Goal: Task Accomplishment & Management: Manage account settings

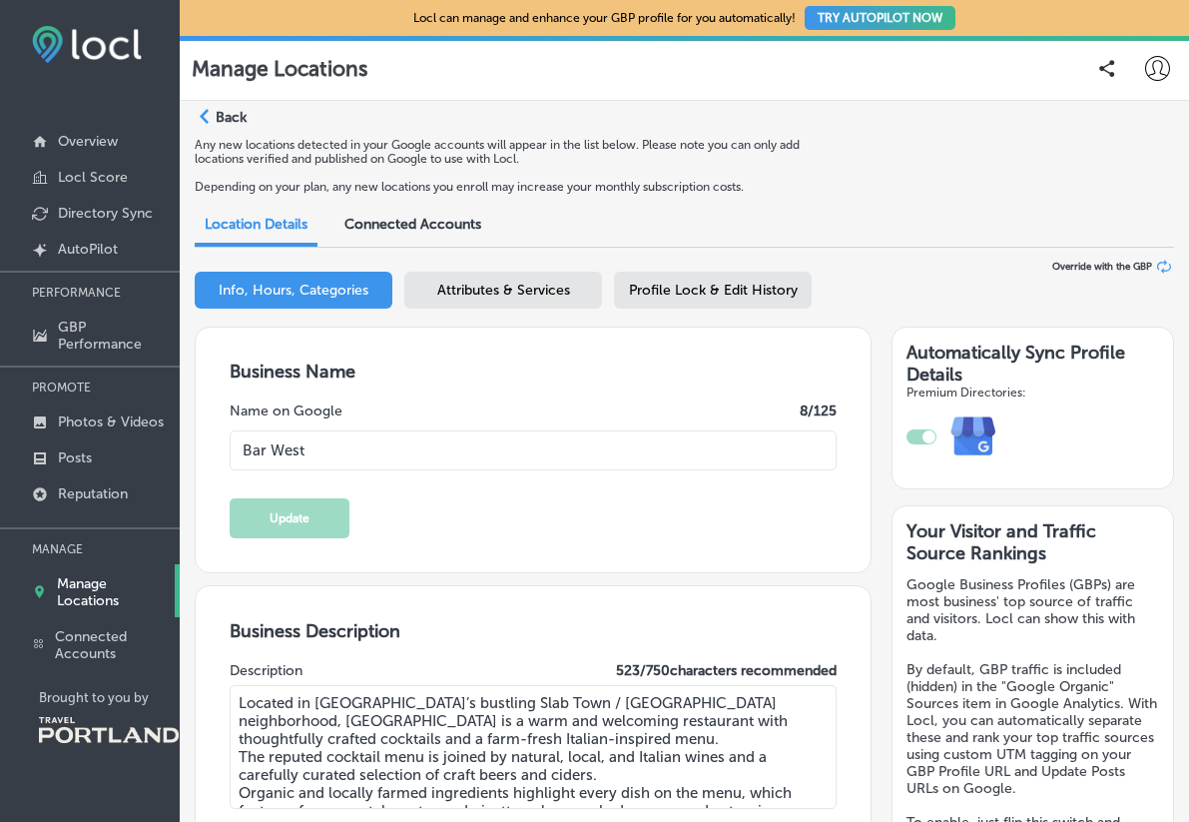
select select "US"
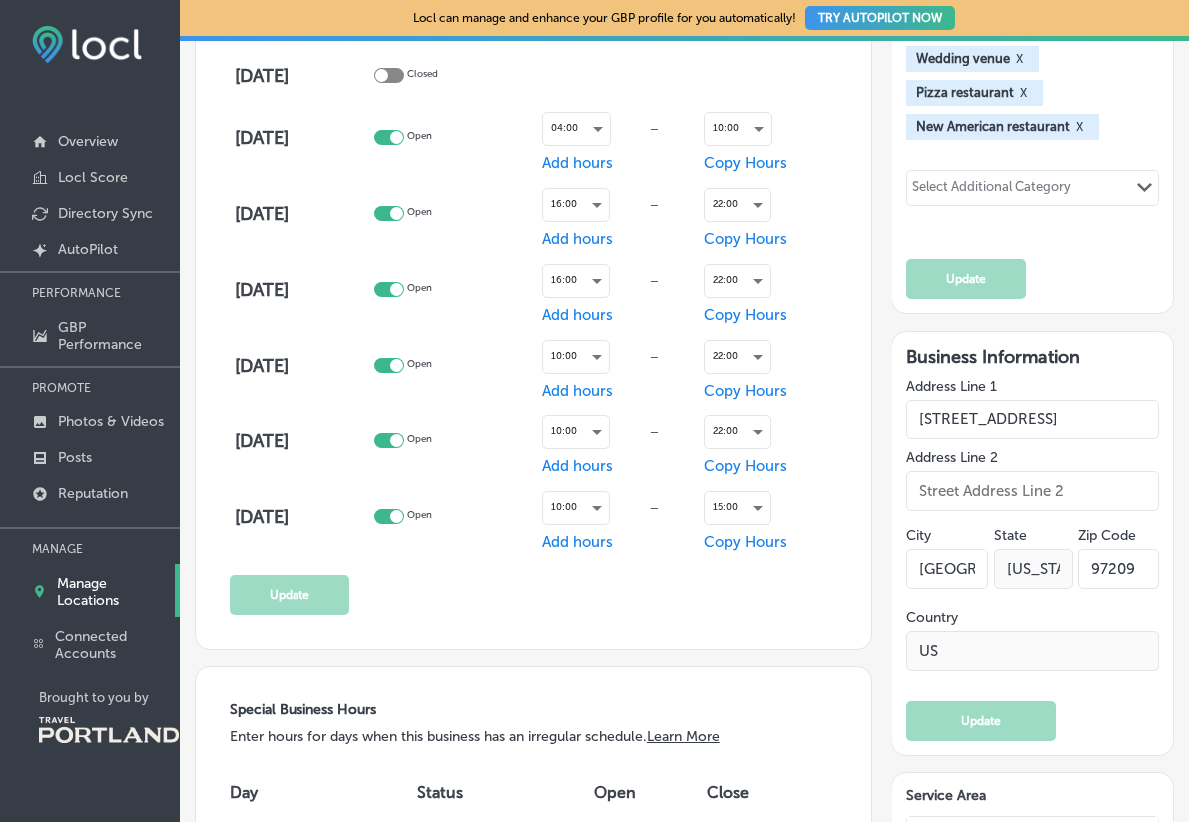
scroll to position [1315, 0]
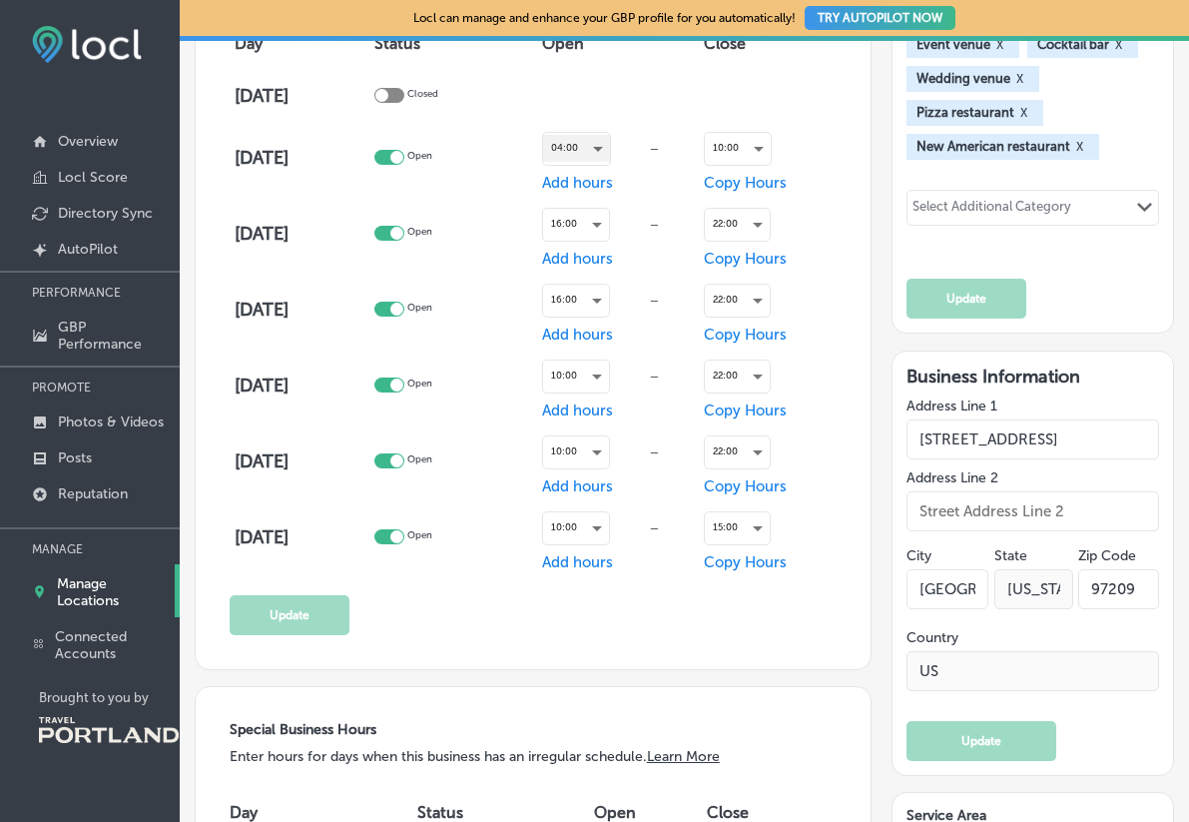
click at [592, 157] on div "04:00" at bounding box center [576, 148] width 67 height 27
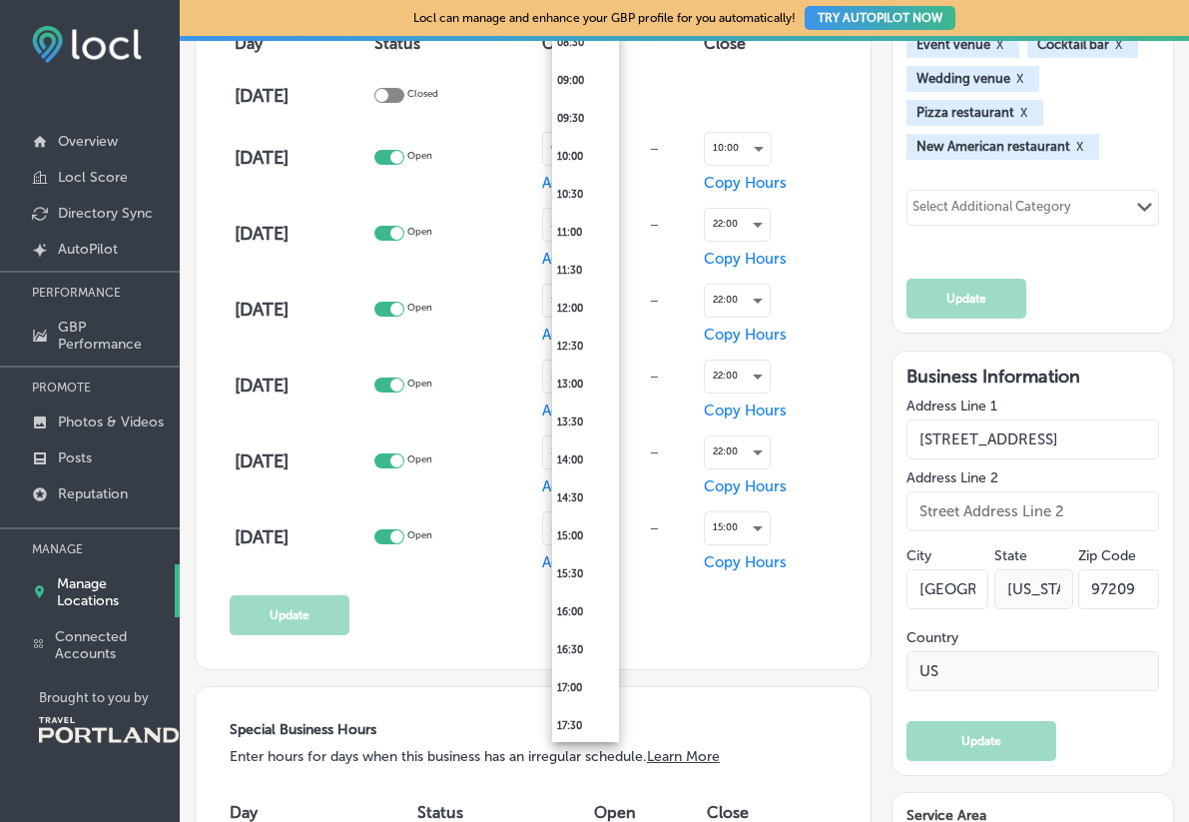
scroll to position [707, 0]
click at [585, 588] on li "16:00" at bounding box center [585, 580] width 67 height 38
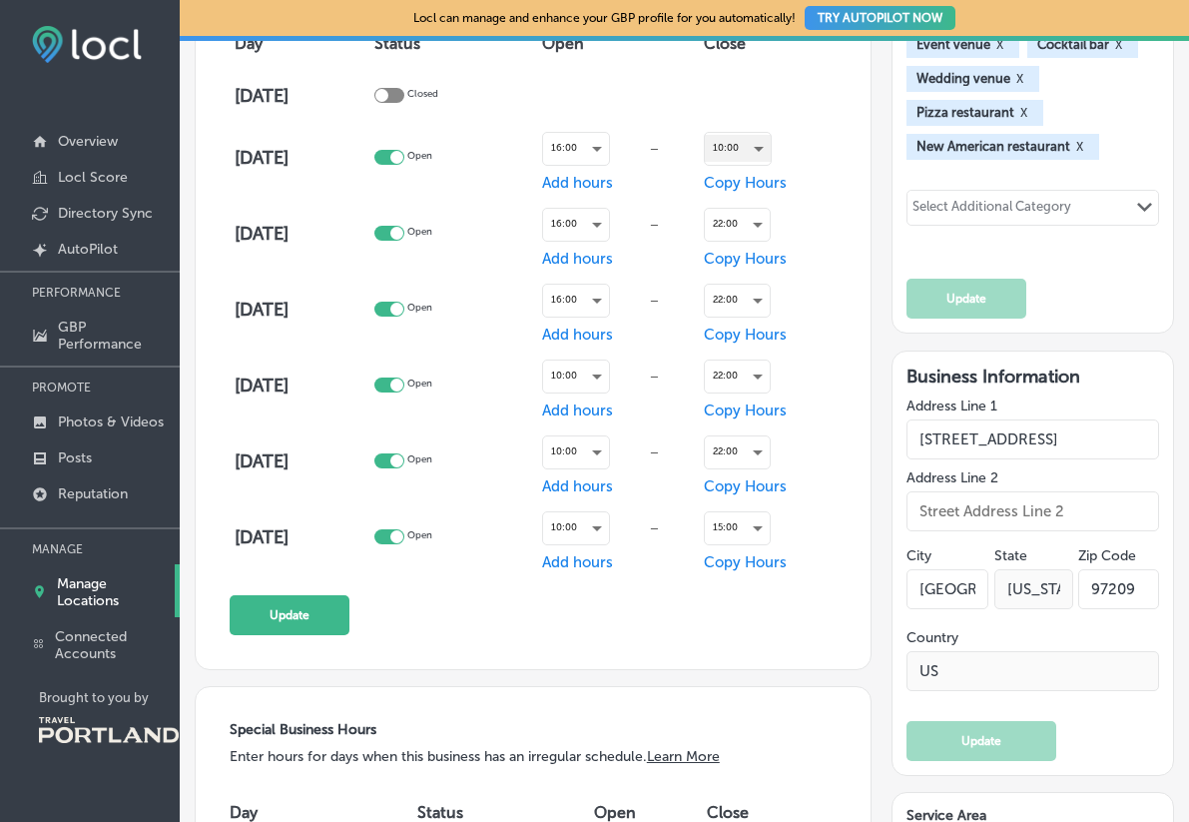
click at [750, 137] on div "10:00" at bounding box center [738, 148] width 66 height 27
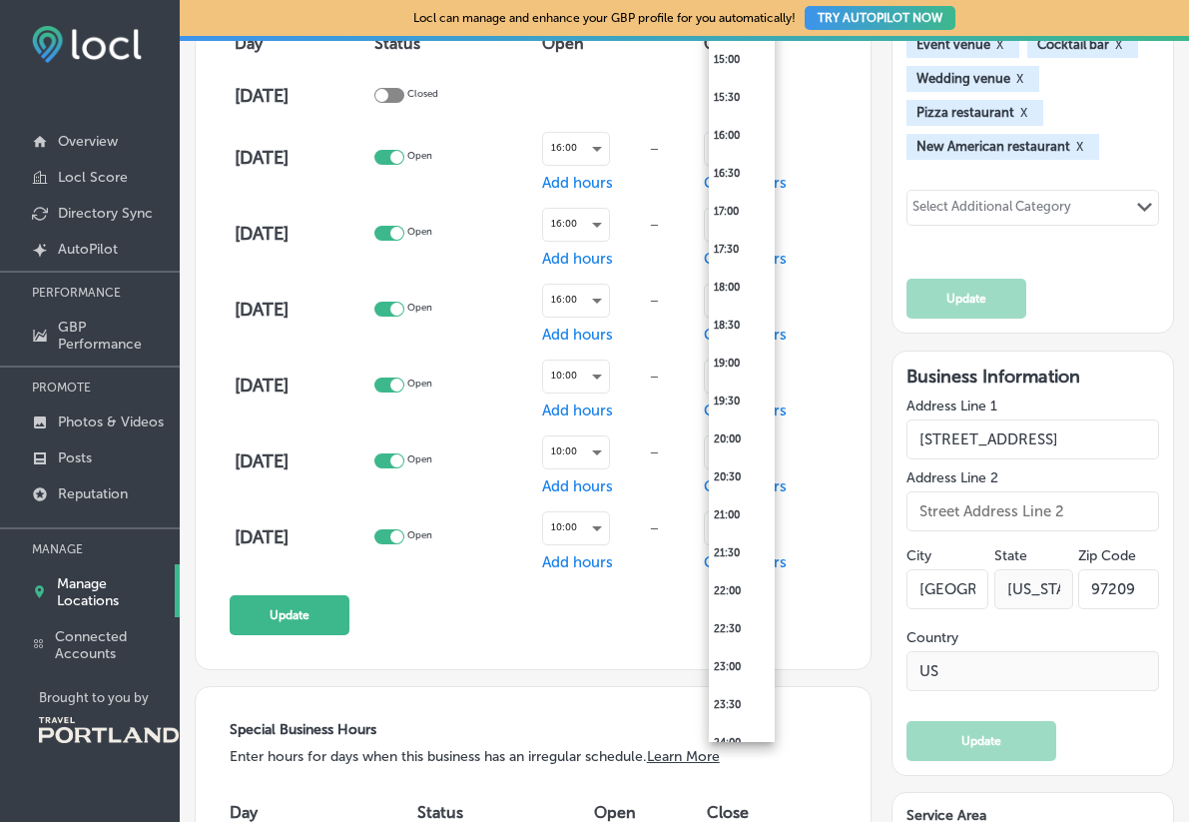
scroll to position [1149, 0]
click at [731, 587] on li "22:00" at bounding box center [742, 593] width 66 height 38
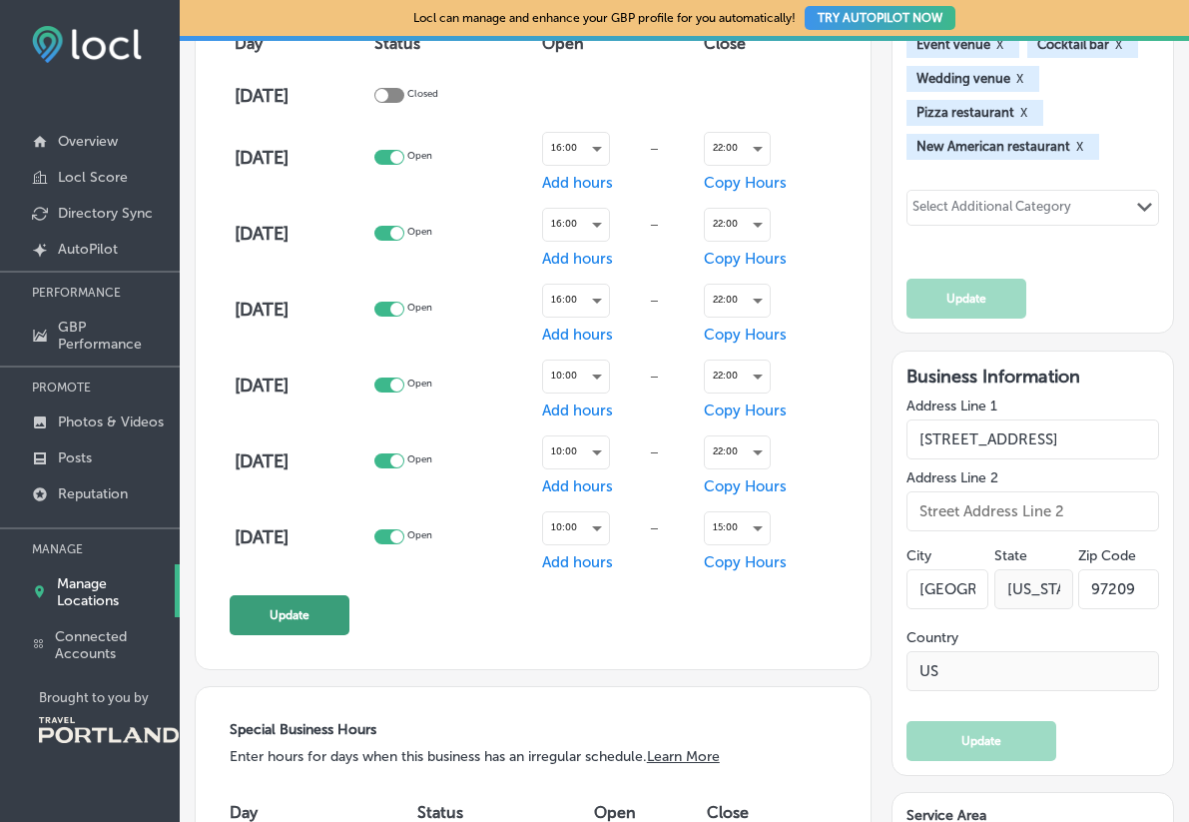
click at [295, 618] on button "Update" at bounding box center [290, 615] width 120 height 40
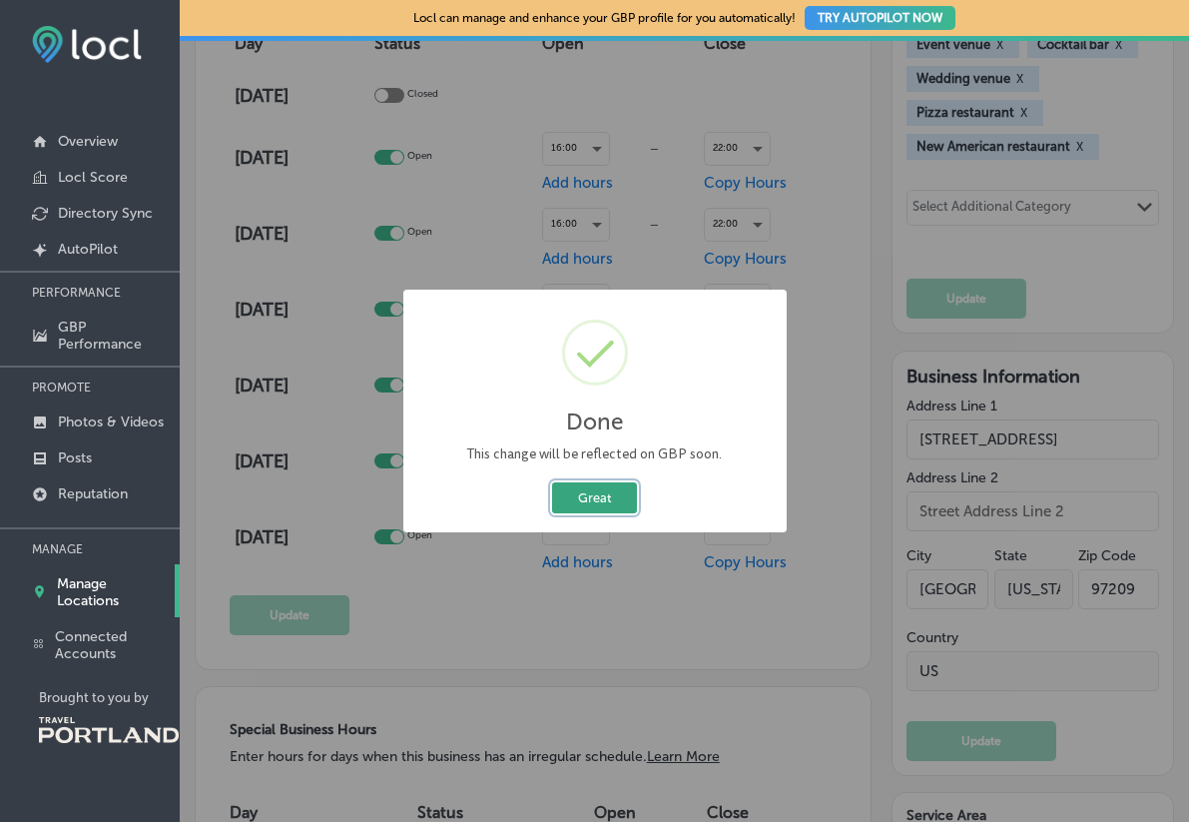
click at [607, 499] on button "Great" at bounding box center [594, 497] width 85 height 31
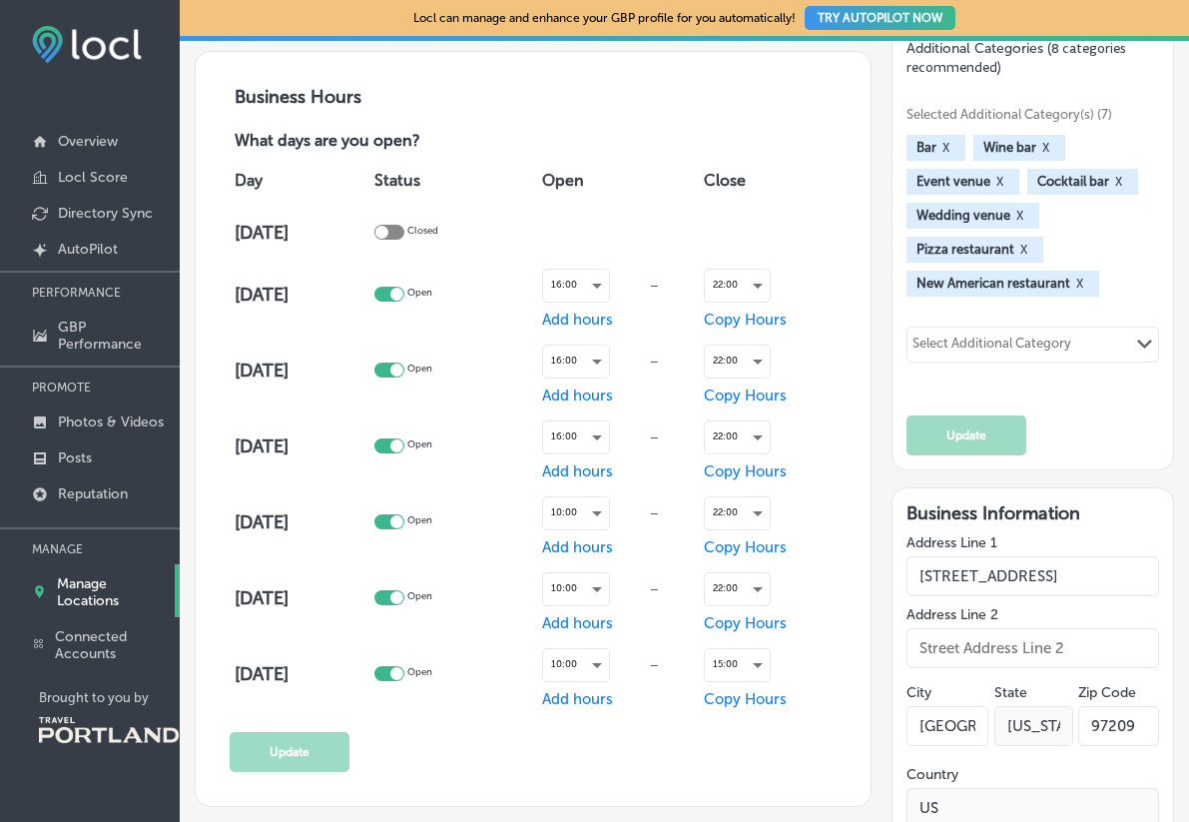
scroll to position [1155, 0]
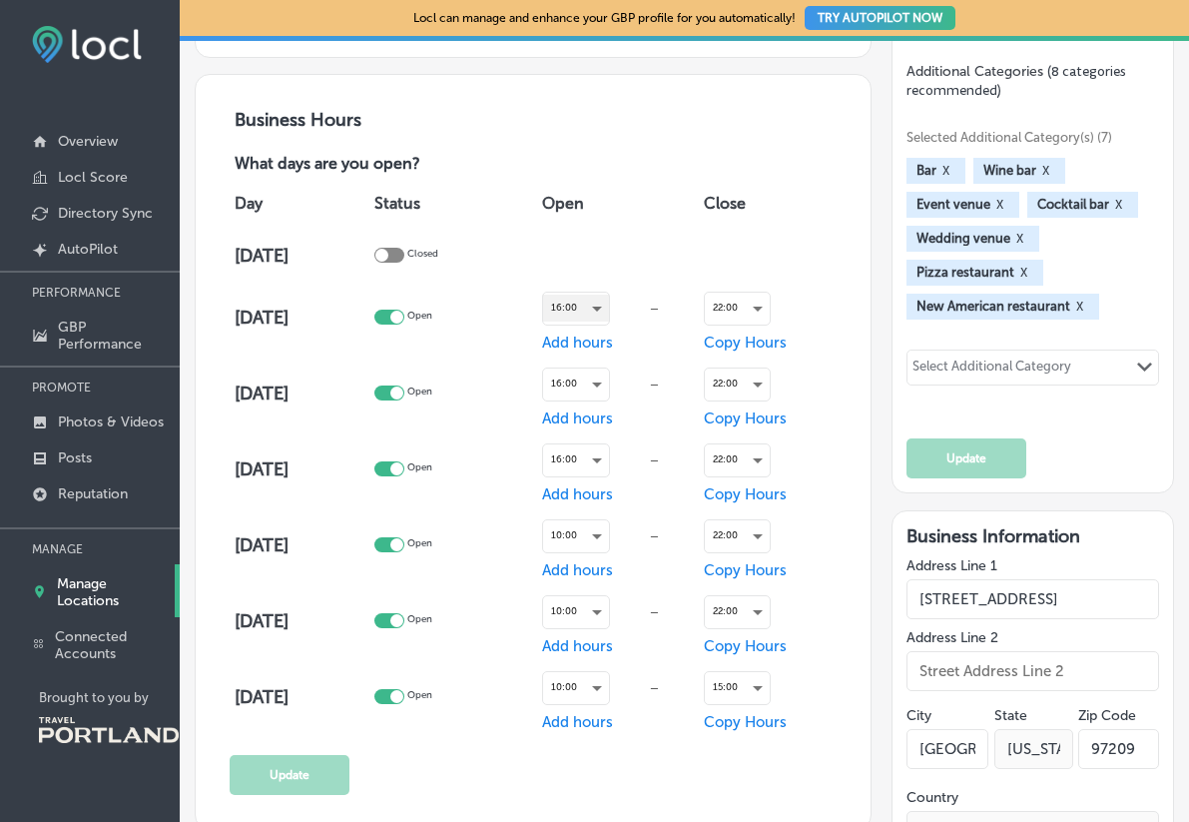
click at [609, 302] on div "16:00" at bounding box center [576, 307] width 66 height 27
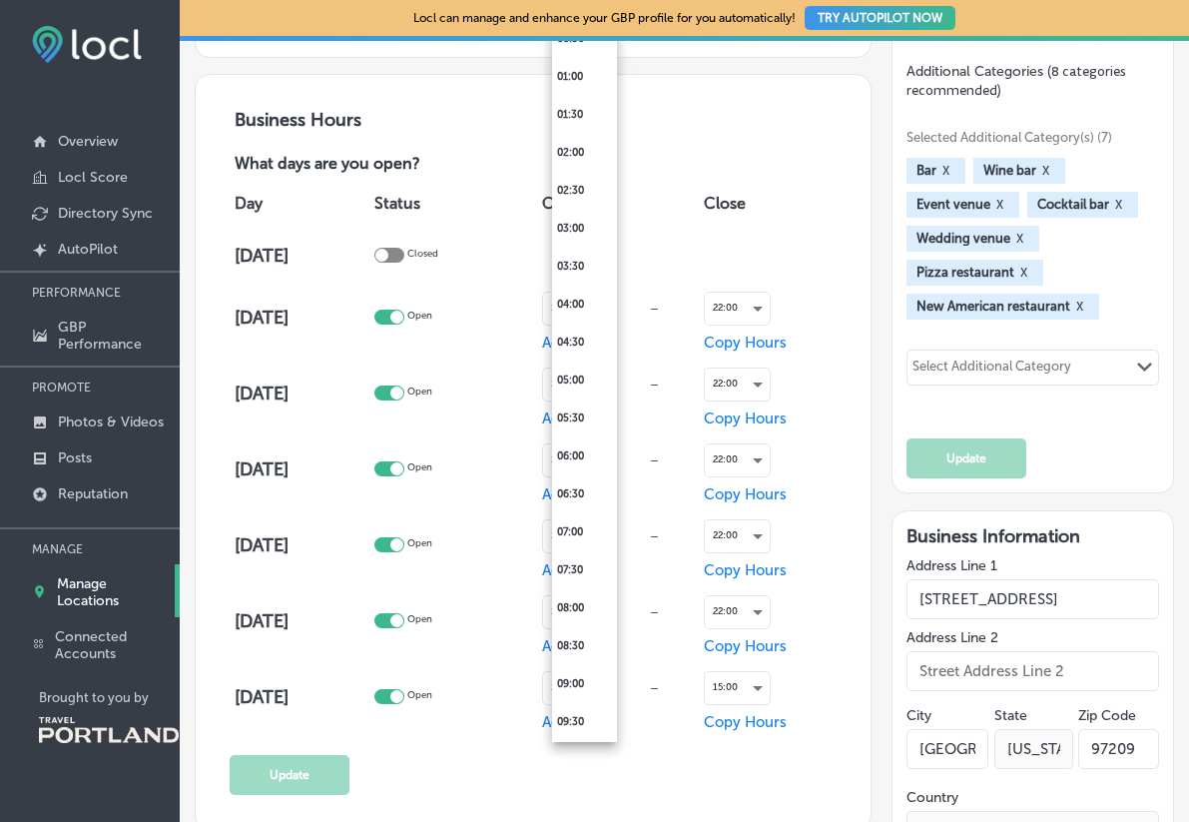
scroll to position [67, 0]
click at [486, 152] on div at bounding box center [594, 411] width 1189 height 822
